Goal: Information Seeking & Learning: Find specific fact

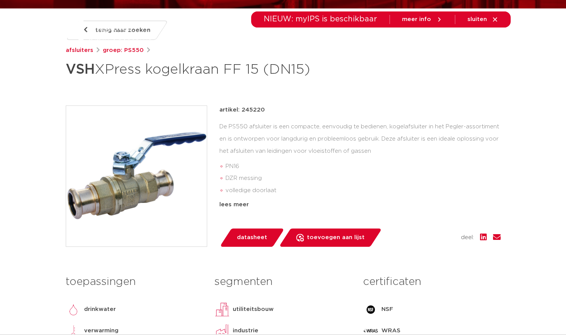
scroll to position [115, 0]
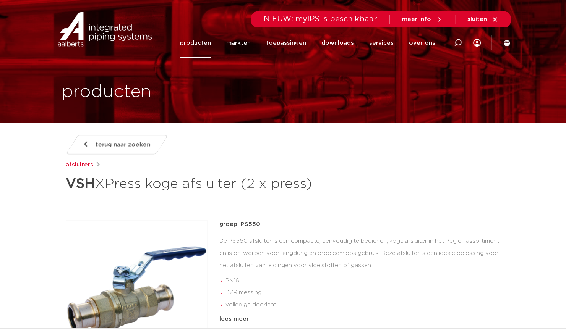
click at [108, 148] on span "terug naar zoeken" at bounding box center [123, 145] width 55 height 12
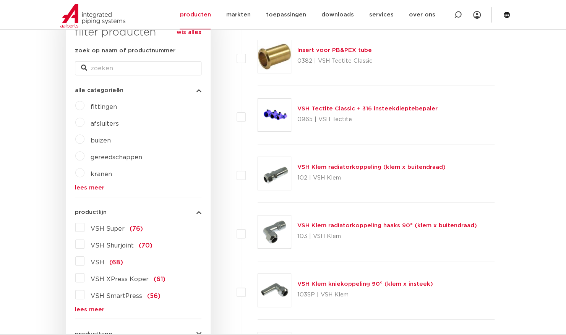
scroll to position [66, 0]
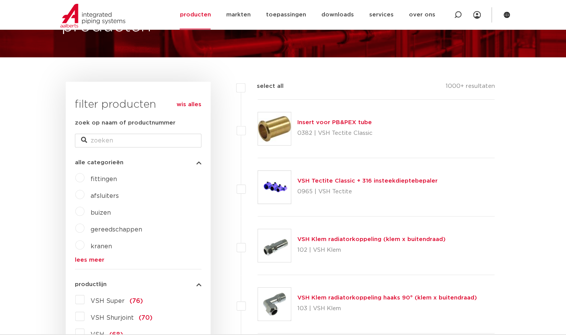
click at [191, 105] on link "wis alles" at bounding box center [189, 104] width 25 height 9
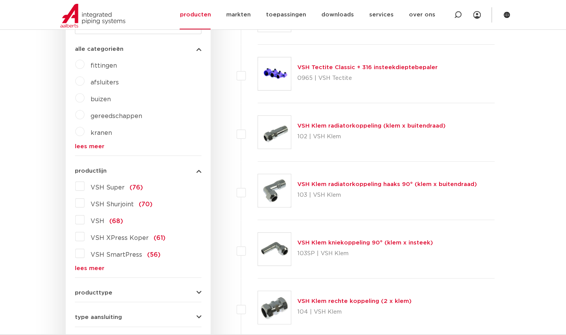
scroll to position [180, 0]
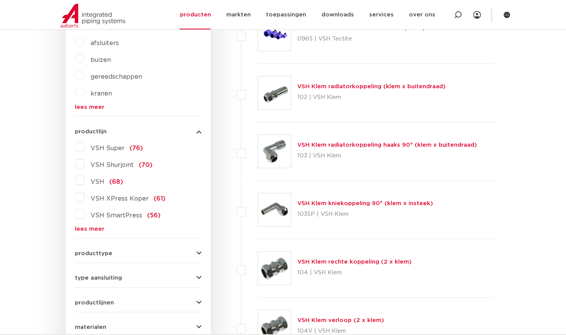
click at [109, 251] on span "producttype" at bounding box center [93, 254] width 37 height 6
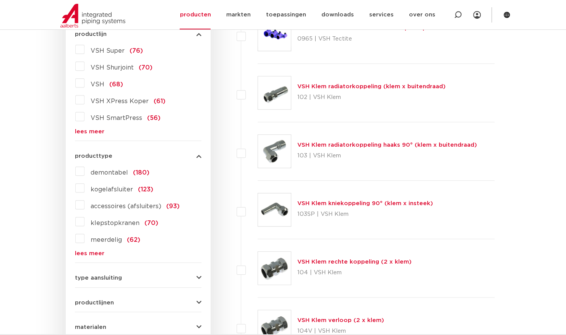
scroll to position [295, 0]
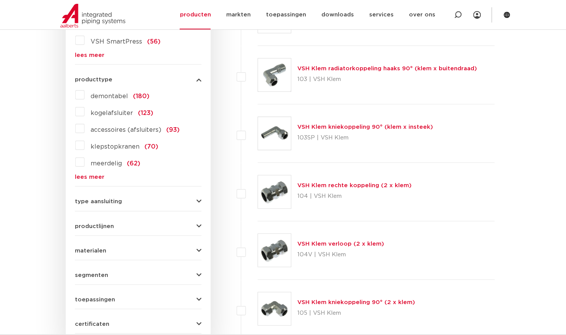
click at [112, 201] on span "type aansluiting" at bounding box center [98, 202] width 47 height 6
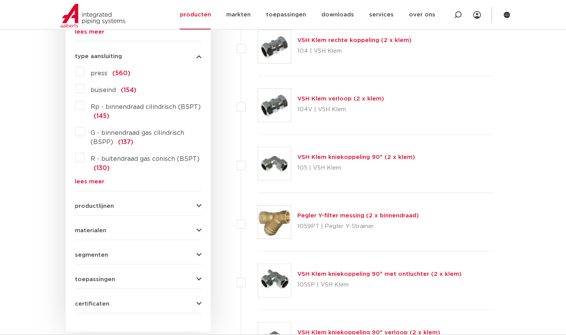
scroll to position [448, 0]
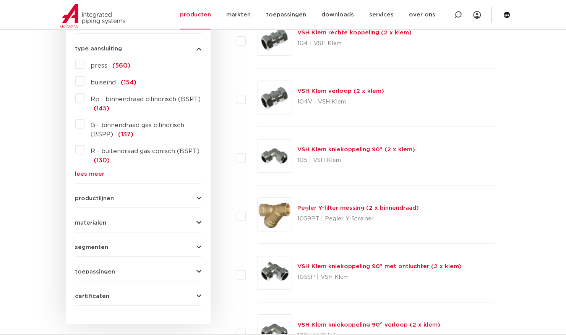
click at [112, 200] on form "zoek op naam of productnummer alle categorieën fittingen afsluiters buizen gere…" at bounding box center [138, 20] width 126 height 569
click at [113, 199] on button "productlijnen" at bounding box center [138, 199] width 126 height 6
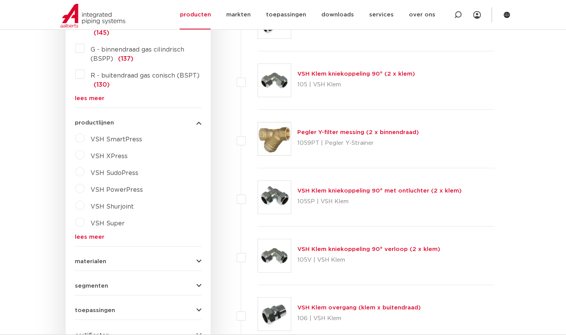
scroll to position [524, 0]
click at [95, 155] on span "VSH XPress" at bounding box center [109, 155] width 37 height 6
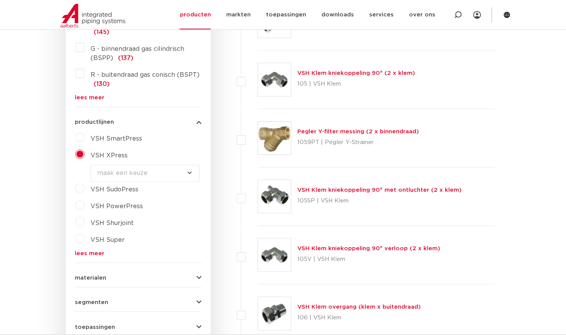
click at [140, 171] on select "maak een keuze VSH XPress RVS 304 fittingen VSH XPress Staalverzinkt fittingen …" at bounding box center [145, 173] width 109 height 17
click at [171, 177] on select "maak een keuze VSH XPress RVS 304 fittingen VSH XPress Staalverzinkt fittingen …" at bounding box center [145, 173] width 109 height 17
click at [172, 156] on div "VSH XPress" at bounding box center [142, 154] width 117 height 12
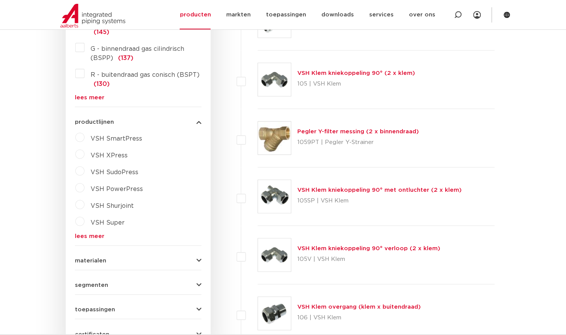
click at [148, 155] on div "VSH XPress" at bounding box center [142, 154] width 117 height 12
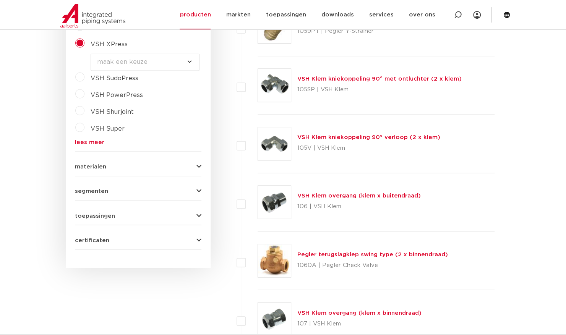
scroll to position [639, 0]
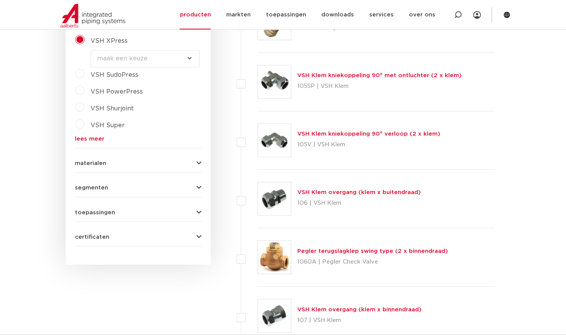
click at [111, 155] on div "materialen messing (587) roestvaststaal (229) staal (193) koper (108) kunststof…" at bounding box center [138, 160] width 126 height 12
click at [103, 164] on span "materialen" at bounding box center [90, 163] width 31 height 6
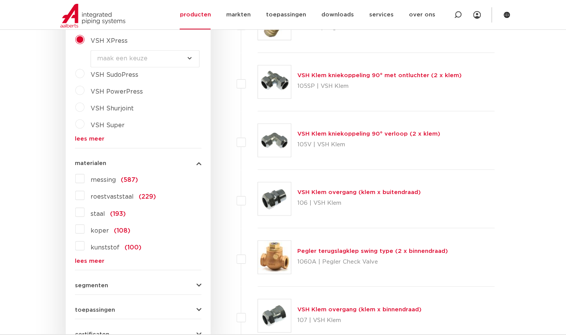
click at [99, 285] on span "segmenten" at bounding box center [91, 285] width 33 height 6
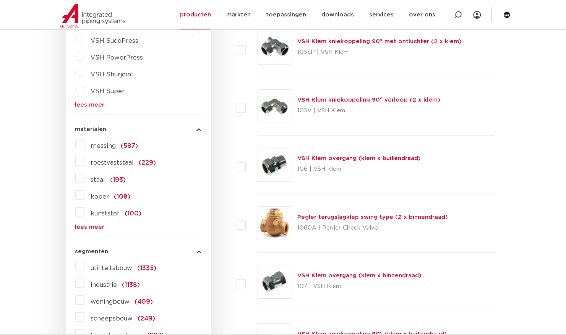
scroll to position [753, 0]
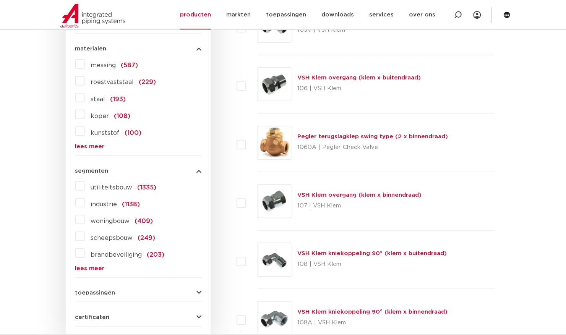
click at [98, 290] on span "toepassingen" at bounding box center [95, 293] width 40 height 6
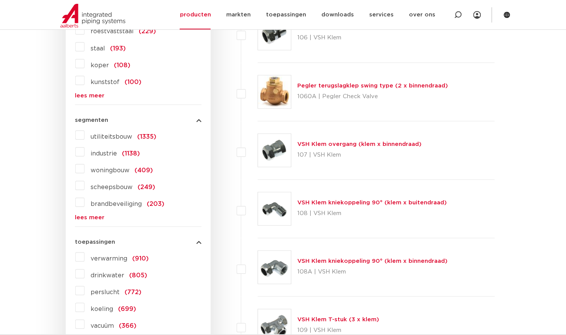
scroll to position [868, 0]
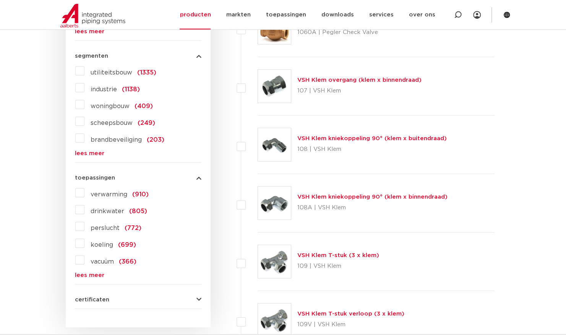
click at [89, 297] on span "certificaten" at bounding box center [92, 300] width 34 height 6
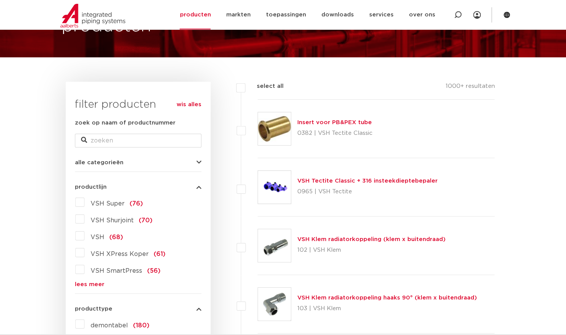
scroll to position [28, 0]
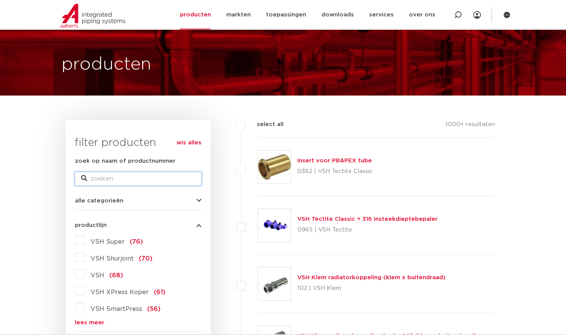
click at [108, 180] on input "zoek op naam of productnummer" at bounding box center [138, 179] width 126 height 14
type input "xpress"
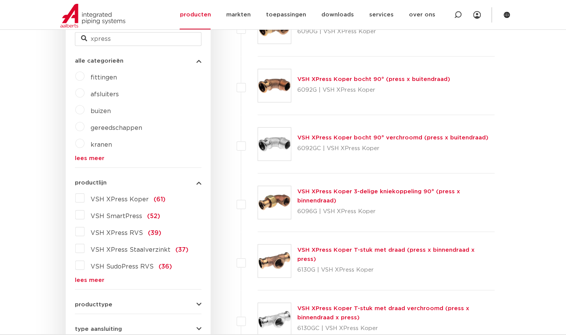
scroll to position [257, 0]
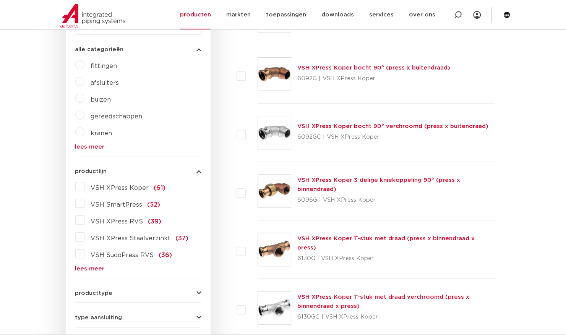
click at [84, 238] on label "VSH XPress Staalverzinkt (37)" at bounding box center [136, 237] width 104 height 12
click at [0, 0] on input "VSH XPress Staalverzinkt (37)" at bounding box center [0, 0] width 0 height 0
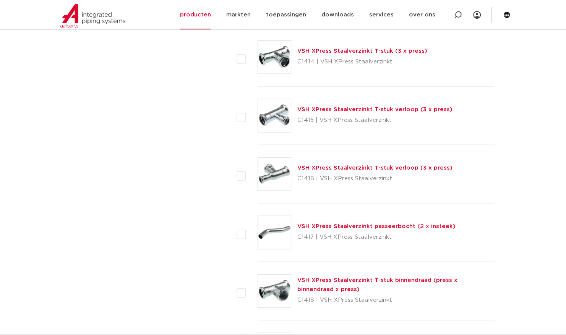
scroll to position [868, 0]
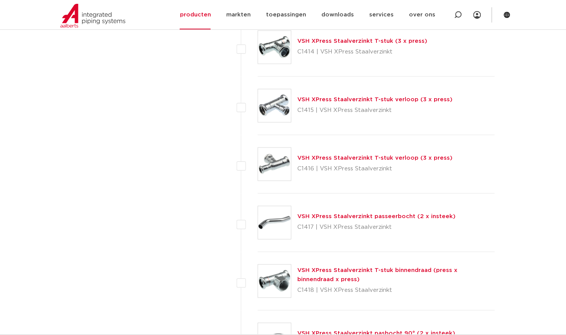
click at [353, 267] on link "VSH XPress Staalverzinkt T-stuk binnendraad (press x binnendraad x press)" at bounding box center [377, 274] width 160 height 15
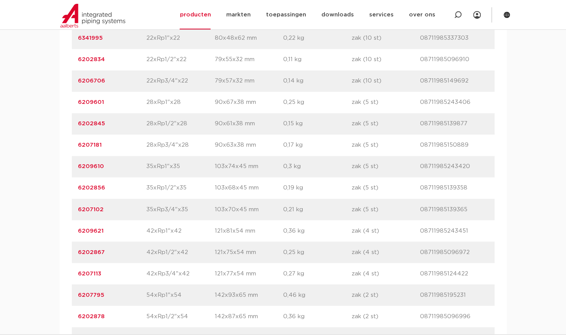
scroll to position [688, 0]
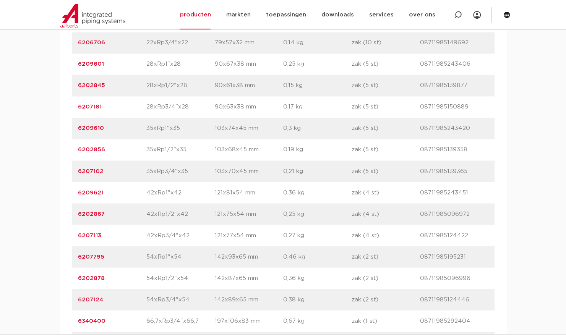
drag, startPoint x: 105, startPoint y: 232, endPoint x: 80, endPoint y: 234, distance: 25.3
click at [80, 219] on p "6202867" at bounding box center [112, 213] width 68 height 9
drag, startPoint x: 80, startPoint y: 234, endPoint x: 84, endPoint y: 232, distance: 4.8
click at [84, 217] on link "6202867" at bounding box center [91, 214] width 27 height 6
drag, startPoint x: 110, startPoint y: 232, endPoint x: 78, endPoint y: 230, distance: 32.1
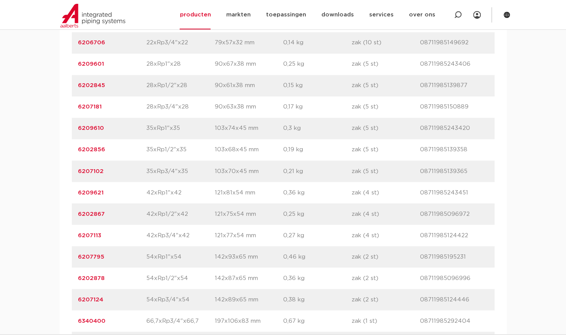
click at [78, 219] on p "6202867" at bounding box center [112, 213] width 68 height 9
copy link "6202867"
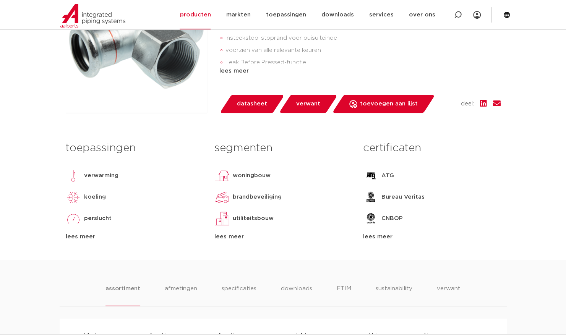
scroll to position [115, 0]
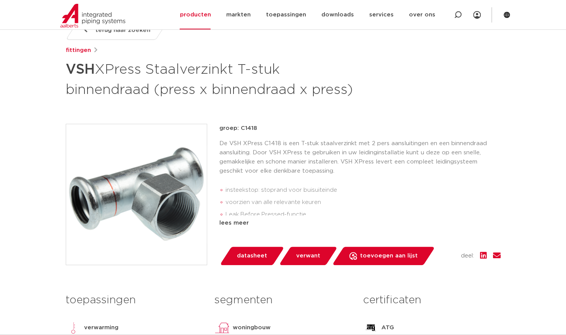
drag, startPoint x: 183, startPoint y: 98, endPoint x: 195, endPoint y: 100, distance: 12.4
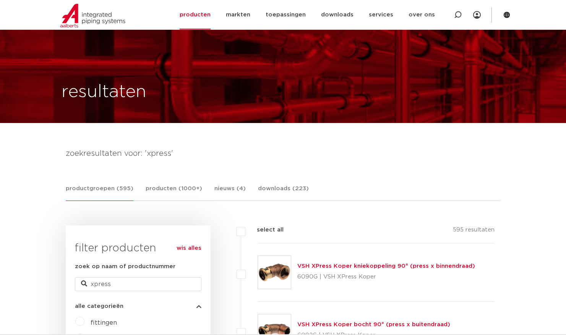
select select
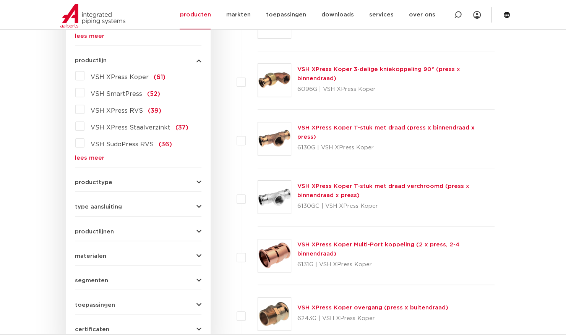
scroll to position [333, 0]
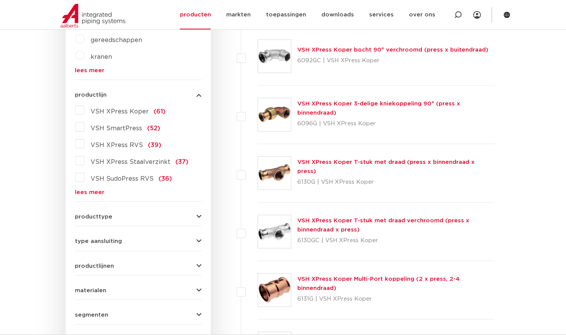
click at [84, 164] on label "VSH XPress Staalverzinkt (37)" at bounding box center [136, 160] width 104 height 12
click at [0, 0] on input "VSH XPress Staalverzinkt (37)" at bounding box center [0, 0] width 0 height 0
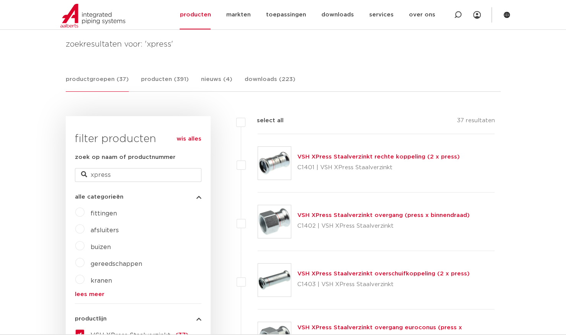
scroll to position [66, 0]
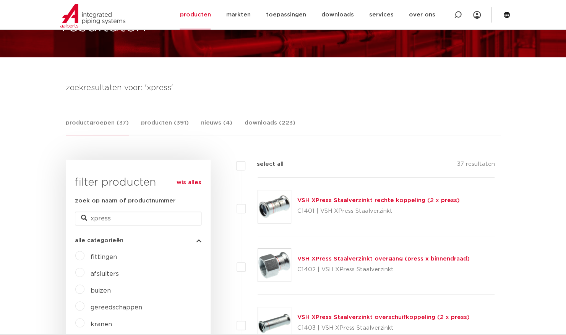
click at [322, 200] on link "VSH XPress Staalverzinkt rechte koppeling (2 x press)" at bounding box center [378, 201] width 162 height 6
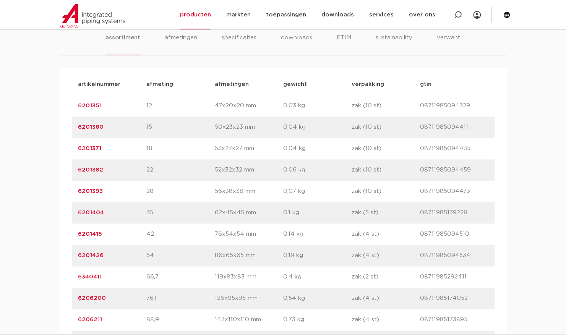
scroll to position [573, 0]
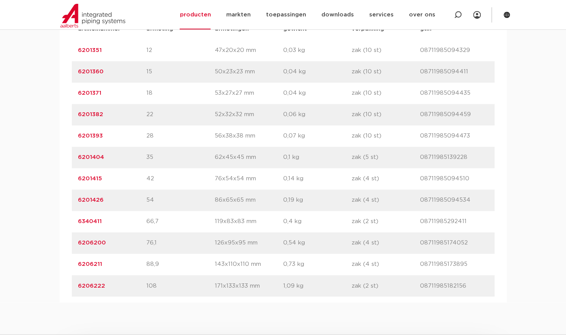
drag, startPoint x: 102, startPoint y: 178, endPoint x: 77, endPoint y: 180, distance: 25.3
click at [77, 180] on div "artikelnummer 6201415 afmeting 42 afmetingen 76x54x54 mm gewicht 0,14 kg verpak…" at bounding box center [283, 178] width 423 height 21
copy link "6201415"
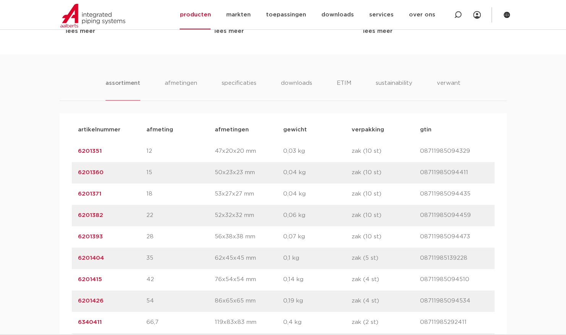
scroll to position [458, 0]
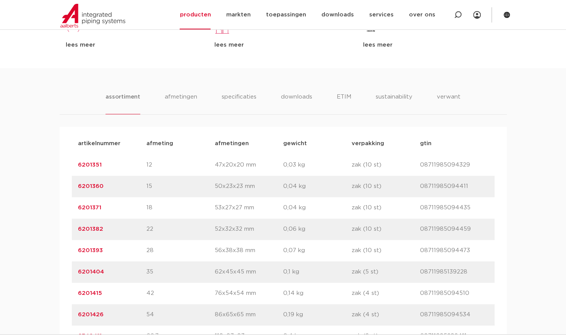
drag, startPoint x: 86, startPoint y: 130, endPoint x: 92, endPoint y: 129, distance: 6.2
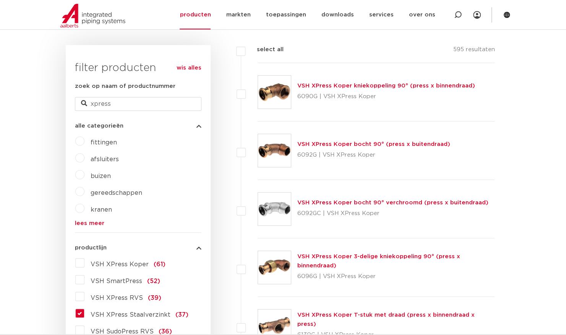
scroll to position [180, 0]
click at [84, 315] on label "VSH XPress Staalverzinkt (37)" at bounding box center [136, 313] width 104 height 12
click at [0, 0] on input "VSH XPress Staalverzinkt (37)" at bounding box center [0, 0] width 0 height 0
click at [84, 315] on label "VSH XPress Staalverzinkt (37)" at bounding box center [136, 313] width 104 height 12
click at [0, 0] on input "VSH XPress Staalverzinkt (37)" at bounding box center [0, 0] width 0 height 0
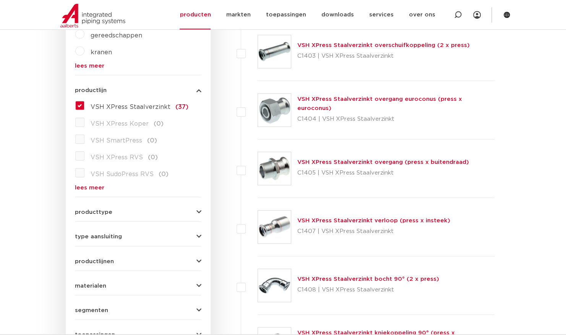
scroll to position [348, 0]
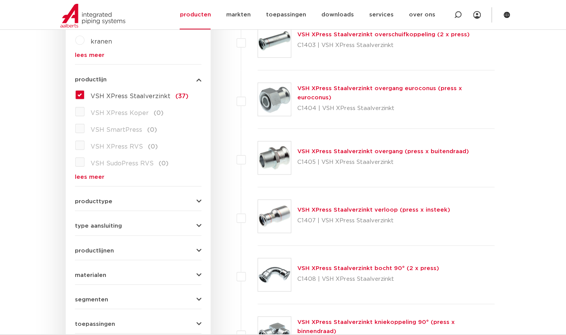
click at [370, 209] on link "VSH XPress Staalverzinkt verloop (press x insteek)" at bounding box center [373, 210] width 153 height 6
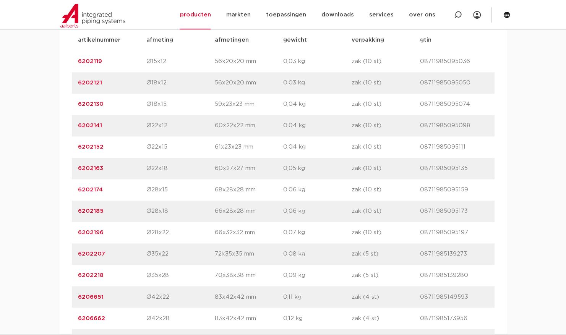
scroll to position [573, 0]
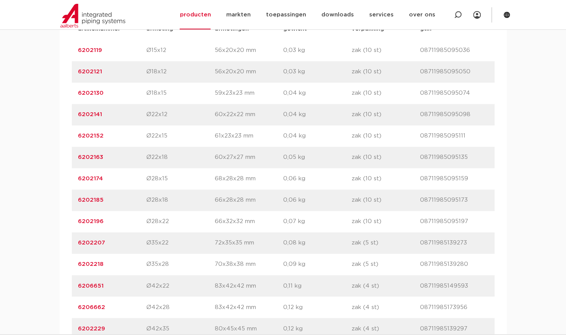
drag, startPoint x: 153, startPoint y: 284, endPoint x: 190, endPoint y: 287, distance: 36.4
click at [190, 287] on p "Ø42x22" at bounding box center [180, 285] width 68 height 9
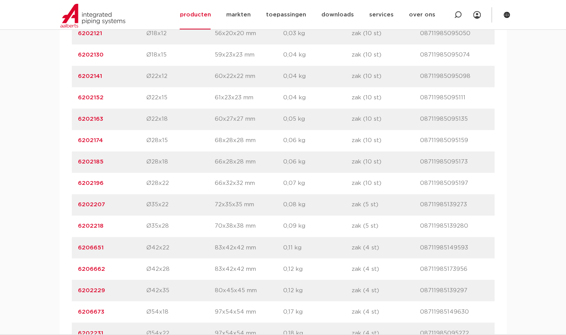
drag, startPoint x: 108, startPoint y: 247, endPoint x: 79, endPoint y: 249, distance: 28.7
click at [79, 249] on p "6206651" at bounding box center [112, 247] width 68 height 9
copy link "6206651"
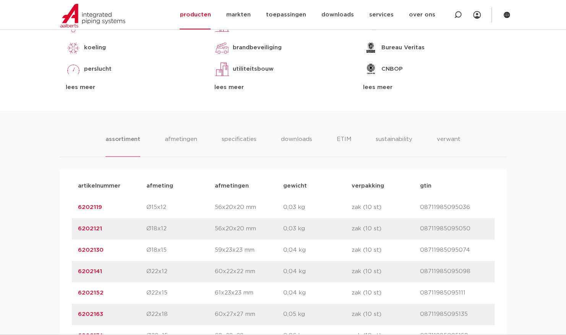
scroll to position [382, 0]
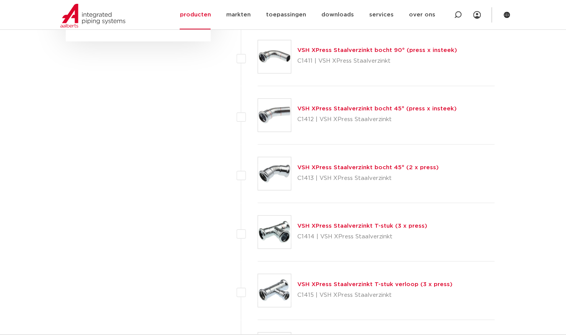
scroll to position [688, 0]
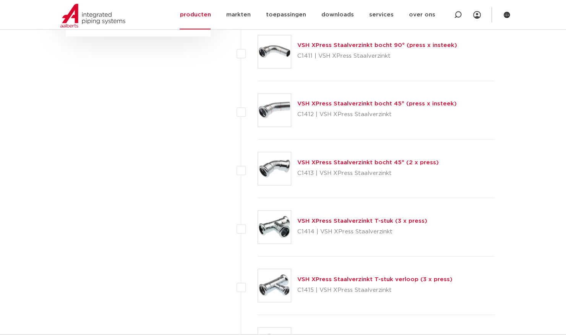
click at [338, 220] on link "VSH XPress Staalverzinkt T-stuk (3 x press)" at bounding box center [362, 221] width 130 height 6
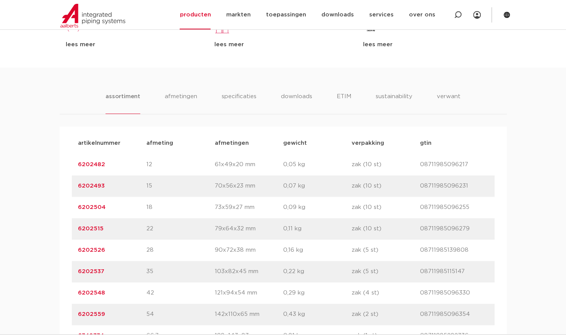
scroll to position [497, 0]
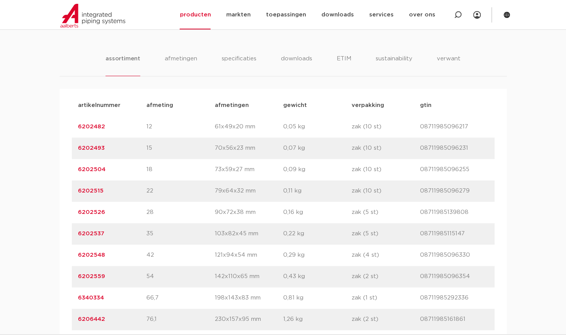
drag, startPoint x: 102, startPoint y: 191, endPoint x: 79, endPoint y: 191, distance: 23.3
click at [79, 191] on p "6202515" at bounding box center [112, 190] width 68 height 9
copy link "6202515"
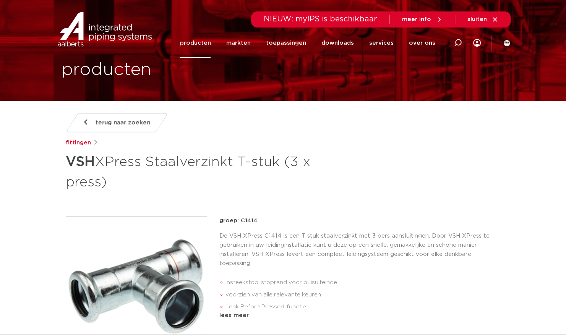
scroll to position [0, 0]
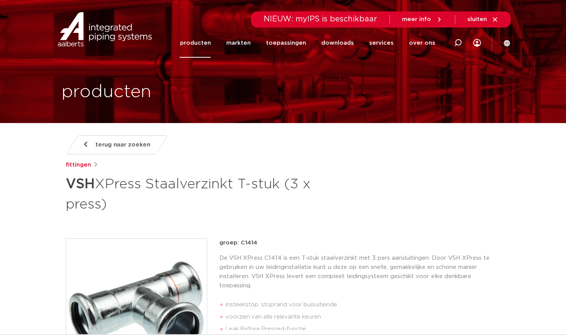
click at [113, 140] on span "terug naar zoeken" at bounding box center [123, 145] width 55 height 12
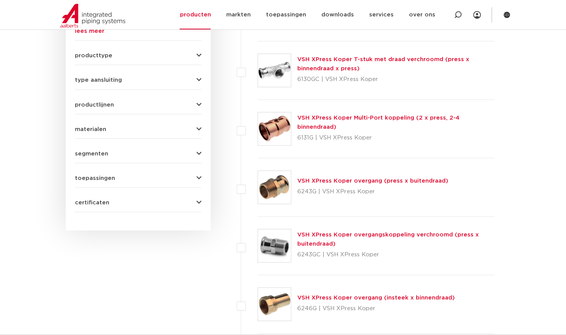
scroll to position [344, 0]
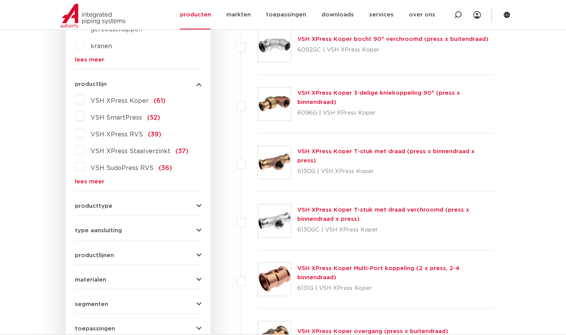
click at [84, 148] on label "VSH XPress Staalverzinkt (37)" at bounding box center [136, 150] width 104 height 12
click at [0, 0] on input "VSH XPress Staalverzinkt (37)" at bounding box center [0, 0] width 0 height 0
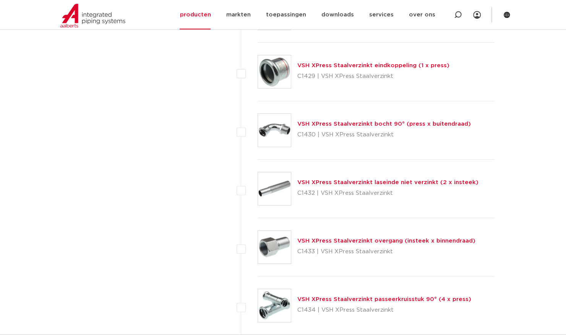
scroll to position [1375, 0]
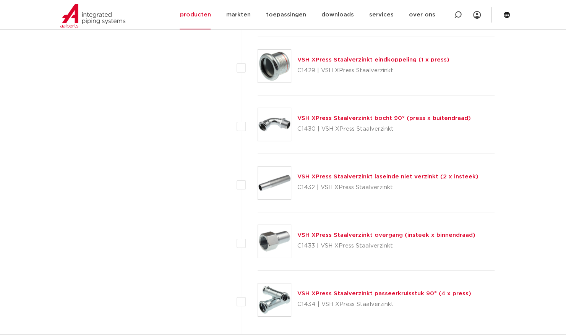
click at [310, 232] on link "VSH XPress Staalverzinkt overgang (insteek x binnendraad)" at bounding box center [386, 235] width 178 height 6
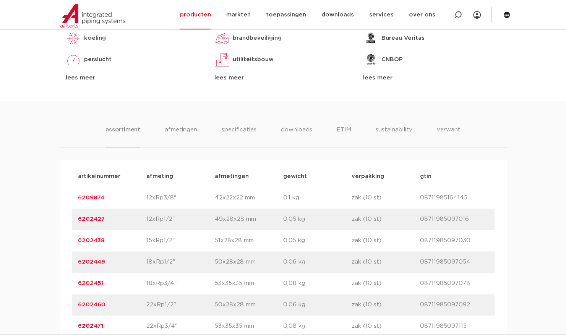
scroll to position [458, 0]
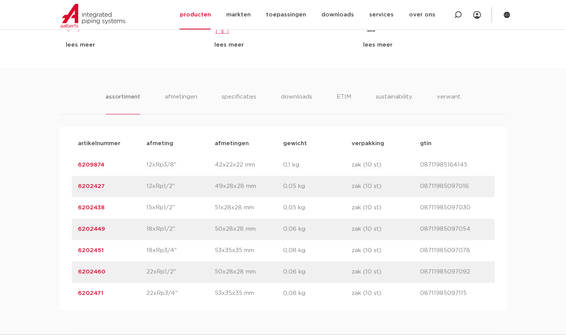
drag, startPoint x: 107, startPoint y: 272, endPoint x: 73, endPoint y: 272, distance: 33.6
click at [73, 272] on div "artikelnummer 6202460 afmeting 22xRp1/2" [GEOGRAPHIC_DATA] 50x28x28 mm gewicht …" at bounding box center [283, 271] width 423 height 21
copy link "6202460"
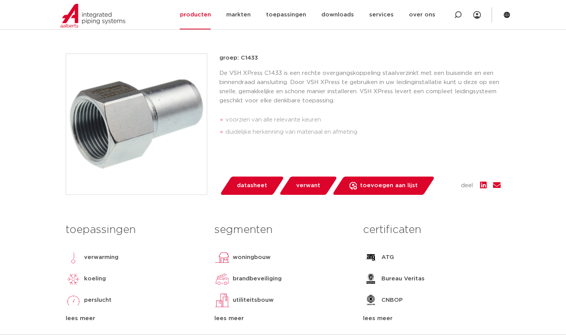
scroll to position [153, 0]
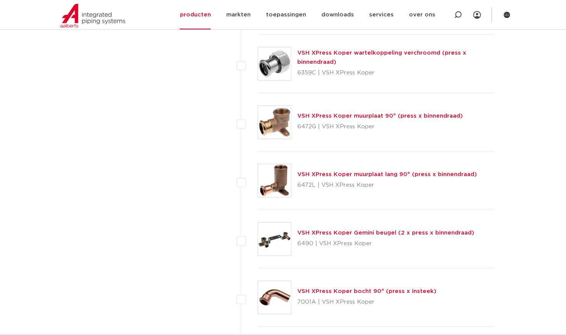
scroll to position [1101, 0]
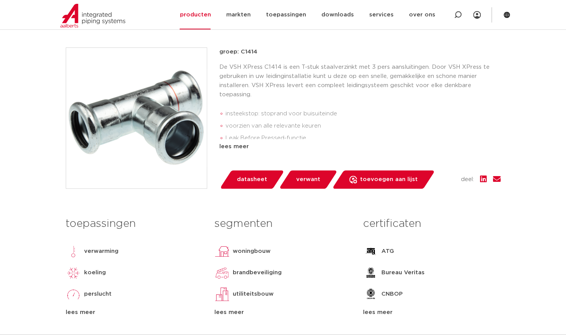
scroll to position [191, 0]
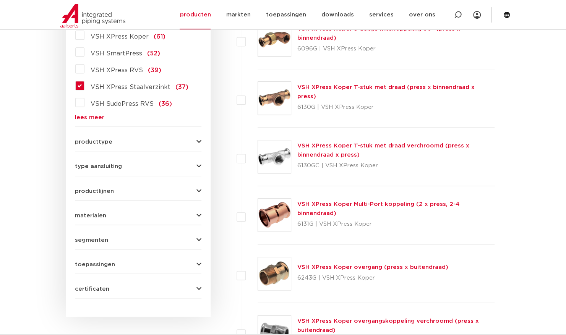
scroll to position [359, 0]
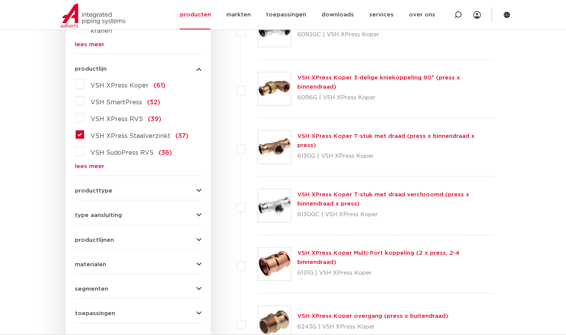
click at [84, 135] on label "VSH XPress Staalverzinkt (37)" at bounding box center [136, 134] width 104 height 12
click at [0, 0] on input "VSH XPress Staalverzinkt (37)" at bounding box center [0, 0] width 0 height 0
click at [84, 135] on label "VSH XPress Staalverzinkt (37)" at bounding box center [136, 134] width 104 height 12
click at [0, 0] on input "VSH XPress Staalverzinkt (37)" at bounding box center [0, 0] width 0 height 0
